Goal: Use online tool/utility: Utilize a website feature to perform a specific function

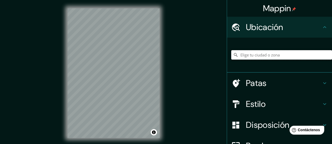
click at [249, 58] on input "Elige tu ciudad o zona" at bounding box center [281, 54] width 101 height 9
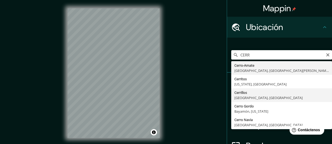
type input "Cerrillos, [GEOGRAPHIC_DATA], [GEOGRAPHIC_DATA]"
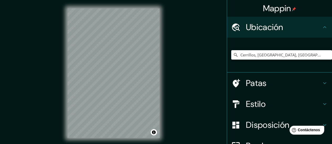
click at [286, 80] on h4 "Patas" at bounding box center [284, 83] width 76 height 10
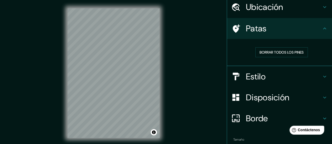
scroll to position [48, 0]
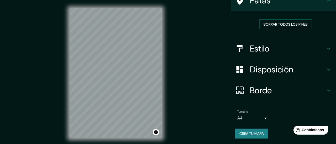
click at [255, 117] on body "Mappin Ubicación Cerrillos, [GEOGRAPHIC_DATA], [GEOGRAPHIC_DATA] Patas Borrar t…" at bounding box center [168, 72] width 336 height 144
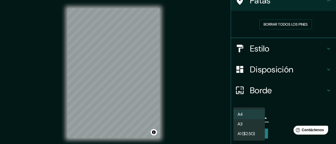
click at [254, 124] on li "A3" at bounding box center [248, 125] width 31 height 10
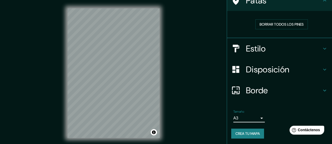
click at [262, 94] on font "Borde" at bounding box center [257, 90] width 22 height 11
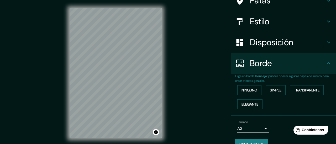
click at [254, 129] on body "Mappin Ubicación Cerrillos, [GEOGRAPHIC_DATA], [GEOGRAPHIC_DATA] Patas Estilo D…" at bounding box center [168, 72] width 336 height 144
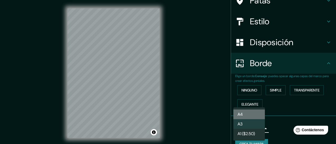
click at [257, 115] on li "A4" at bounding box center [248, 115] width 31 height 10
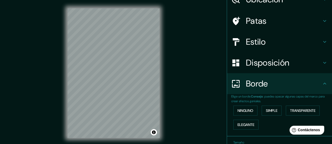
scroll to position [0, 0]
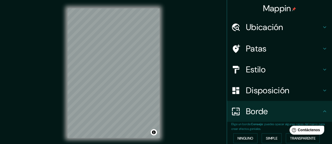
click at [270, 90] on font "Disposición" at bounding box center [267, 90] width 43 height 11
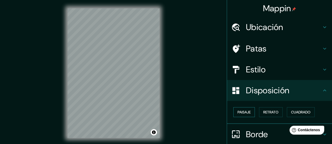
click at [237, 112] on font "Paisaje" at bounding box center [243, 112] width 13 height 5
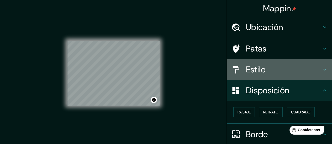
click at [277, 74] on h4 "Estilo" at bounding box center [284, 69] width 76 height 10
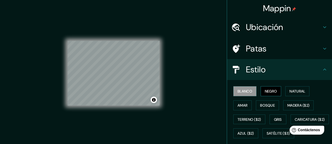
click at [271, 90] on font "Negro" at bounding box center [271, 91] width 12 height 5
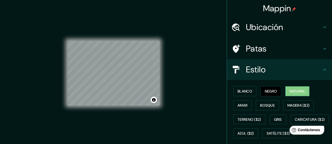
click at [299, 87] on button "Natural" at bounding box center [297, 92] width 24 height 10
click at [237, 104] on font "Amar" at bounding box center [242, 105] width 10 height 5
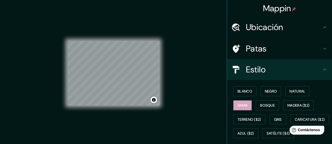
click at [259, 100] on div "Blanco Negro Natural Amar Bosque Madera ($2) Terreno ($2) Gris Caricatura ($2) …" at bounding box center [281, 112] width 101 height 56
click at [260, 104] on font "Bosque" at bounding box center [267, 105] width 15 height 5
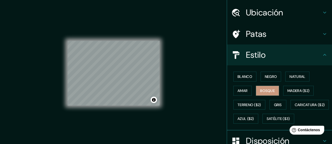
scroll to position [26, 0]
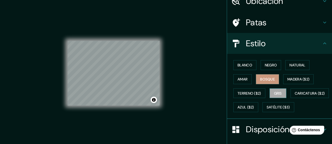
click at [275, 91] on font "Gris" at bounding box center [278, 93] width 8 height 5
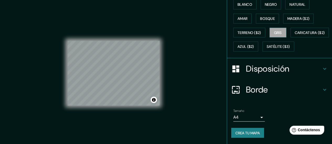
scroll to position [0, 0]
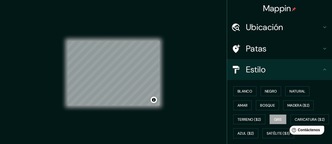
click at [277, 47] on h4 "Patas" at bounding box center [284, 49] width 76 height 10
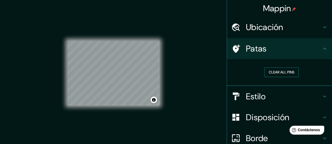
click at [279, 71] on button "Clear all pins" at bounding box center [281, 73] width 34 height 10
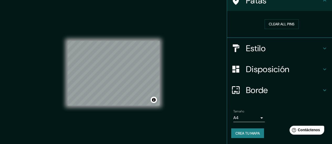
click at [272, 74] on font "Disposición" at bounding box center [267, 69] width 43 height 11
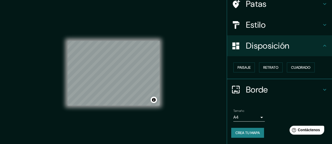
scroll to position [44, 0]
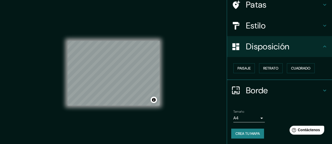
click at [291, 28] on h4 "Estilo" at bounding box center [284, 25] width 76 height 10
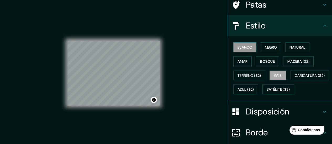
click at [248, 51] on button "Blanco" at bounding box center [244, 47] width 23 height 10
click at [265, 46] on font "Negro" at bounding box center [271, 47] width 12 height 5
